Goal: Transaction & Acquisition: Purchase product/service

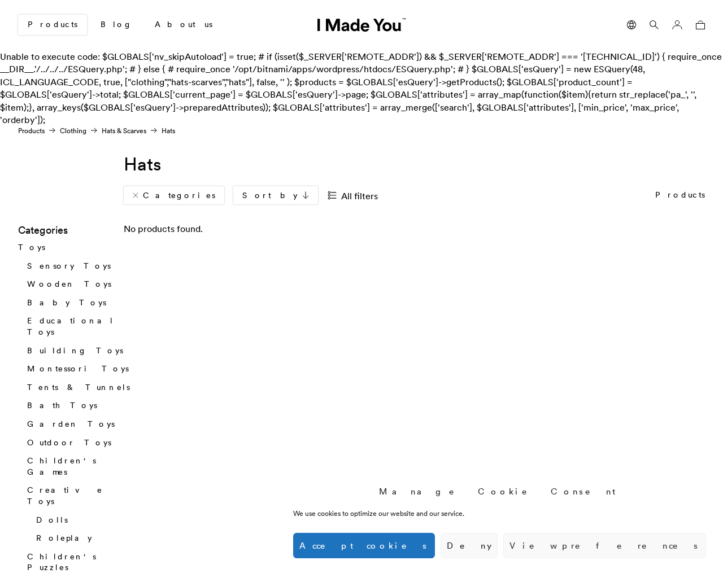
scroll to position [2001, 0]
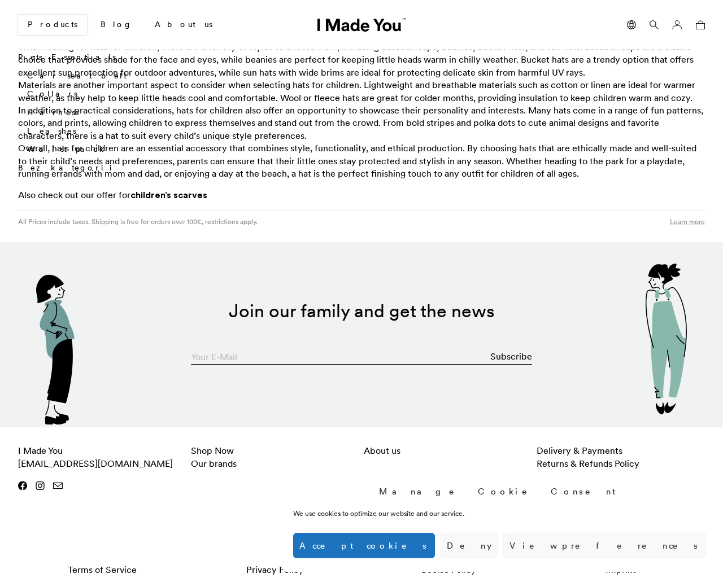
scroll to position [2001, 0]
type input "[EMAIL_ADDRESS][DOMAIN_NAME]"
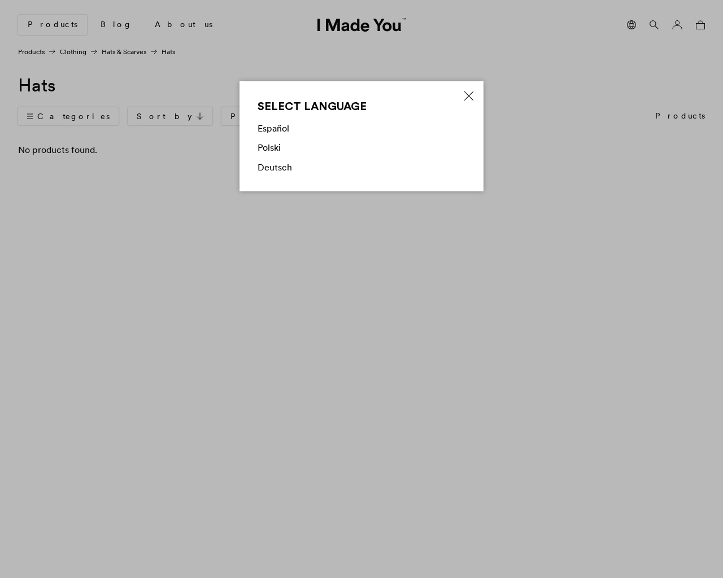
scroll to position [0, 0]
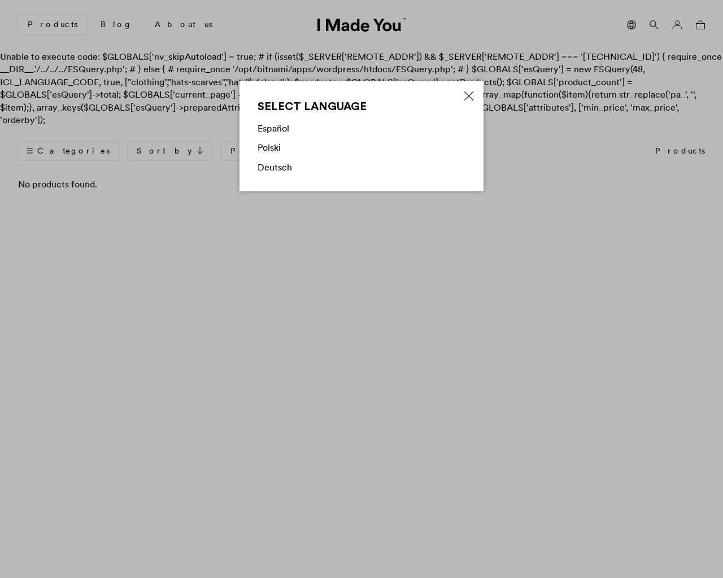
scroll to position [1957, 0]
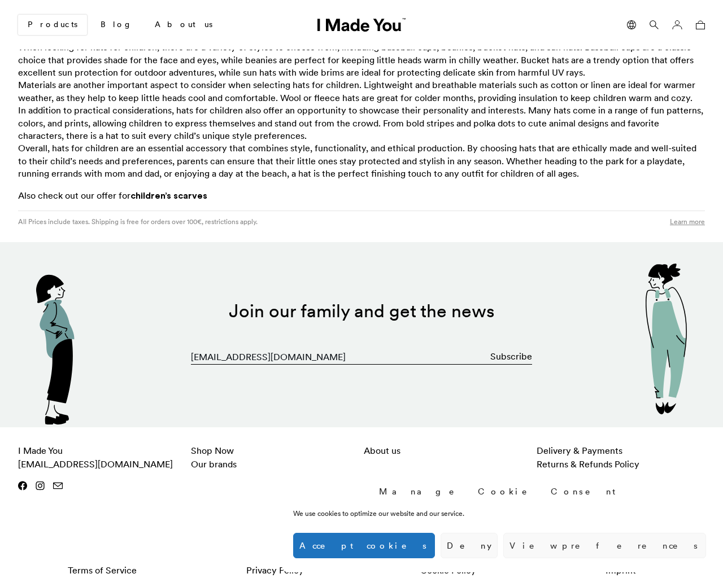
type input "0"
type input "30"
type input "1"
